Goal: Find contact information: Find contact information

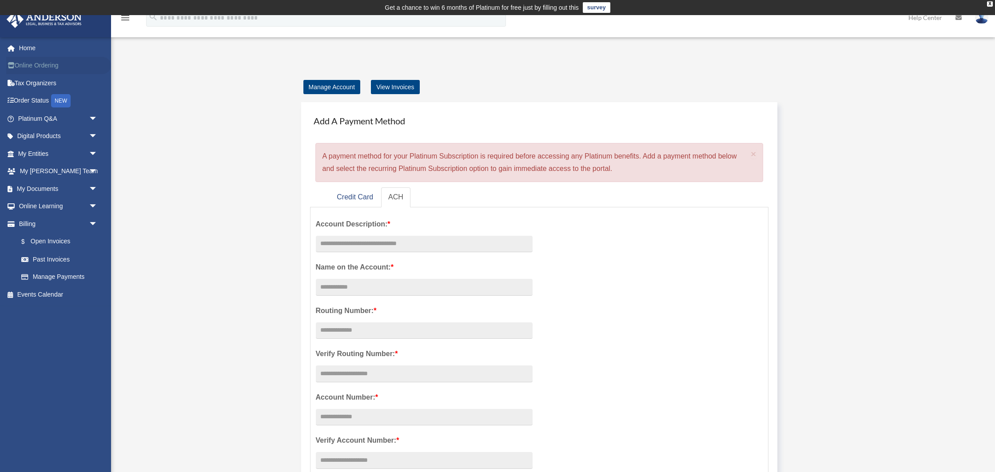
click at [25, 67] on link "Online Ordering" at bounding box center [58, 66] width 105 height 18
click at [82, 171] on link "My [PERSON_NAME] Team arrow_drop_down" at bounding box center [58, 172] width 105 height 18
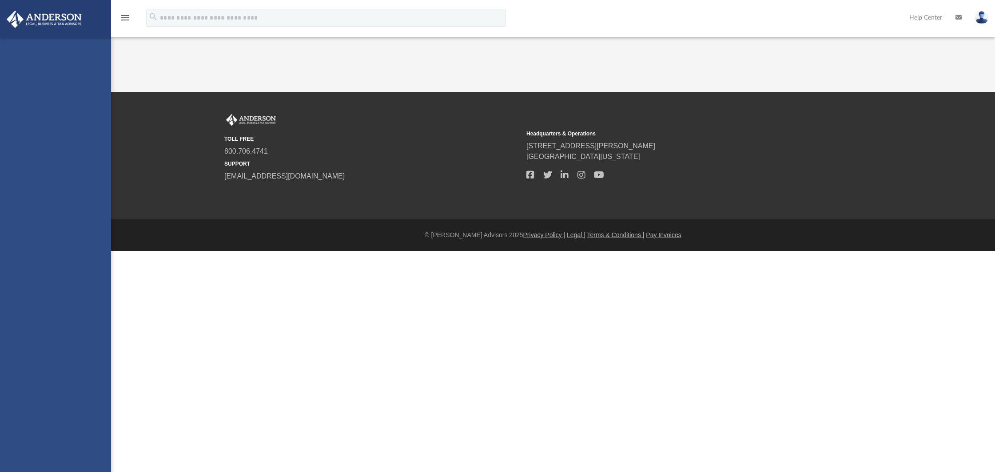
click at [90, 172] on div "primecliff1@gmail.com Sign Out primecliff1@gmail.com Home Online Ordering Tax O…" at bounding box center [55, 273] width 111 height 472
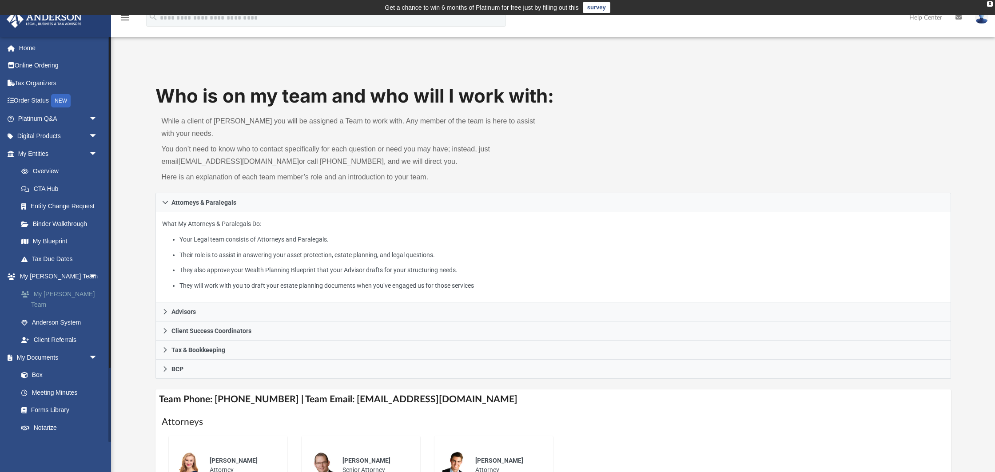
click at [83, 295] on link "My [PERSON_NAME] Team" at bounding box center [61, 299] width 99 height 28
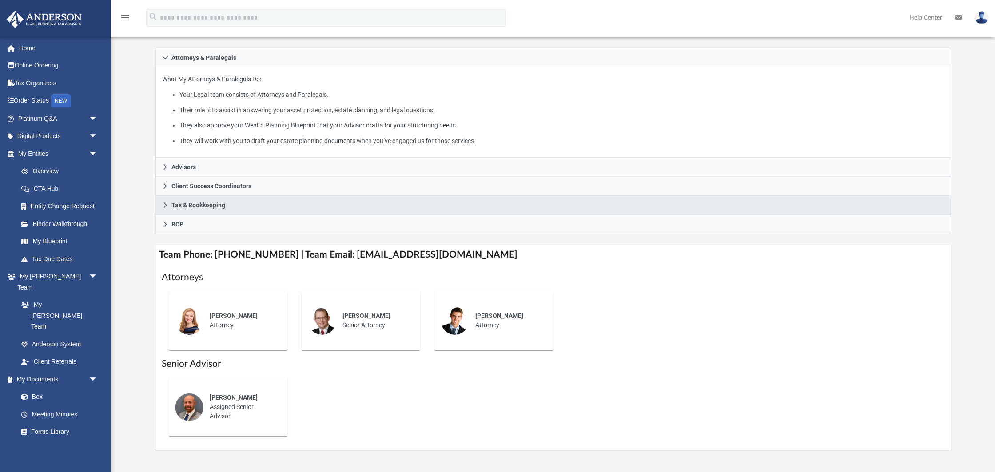
scroll to position [170, 0]
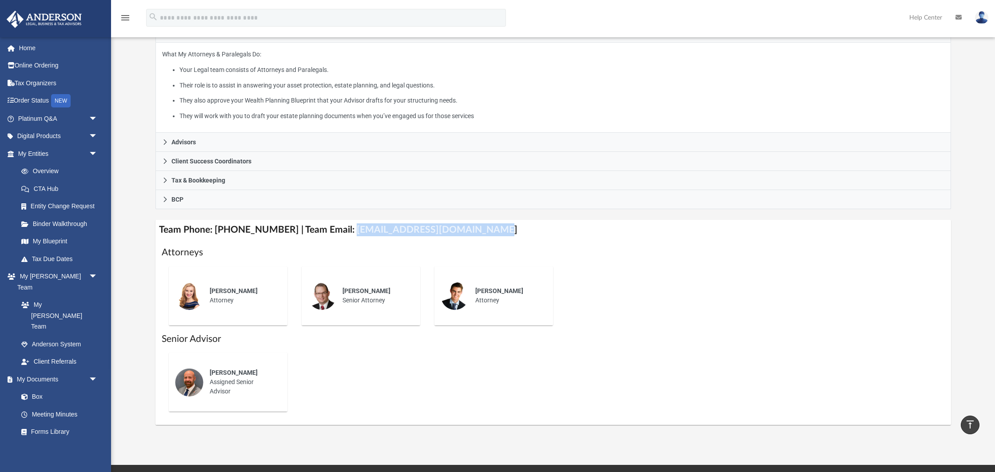
drag, startPoint x: 338, startPoint y: 229, endPoint x: 472, endPoint y: 231, distance: 134.2
click at [472, 231] on h4 "Team Phone: (725) 201-7545 | Team Email: myteam@andersonadvisors.com" at bounding box center [553, 230] width 796 height 20
copy h4 "myteam@andersonadvisors.com"
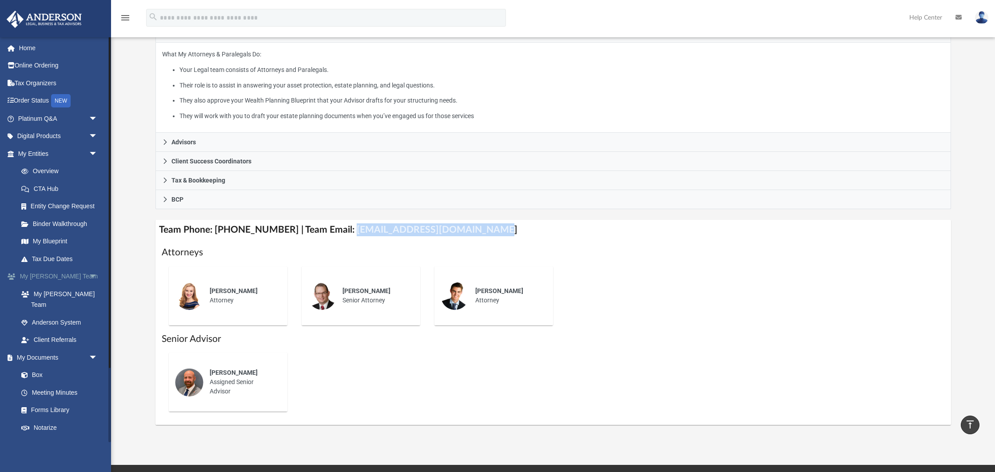
scroll to position [0, 0]
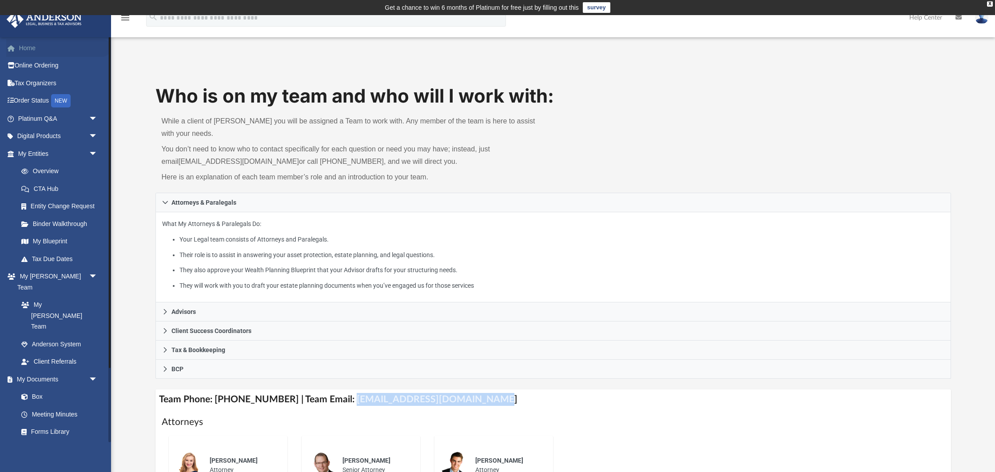
click at [20, 50] on link "Home" at bounding box center [58, 48] width 105 height 18
click at [30, 70] on link "Online Ordering" at bounding box center [58, 66] width 105 height 18
